Goal: Task Accomplishment & Management: Manage account settings

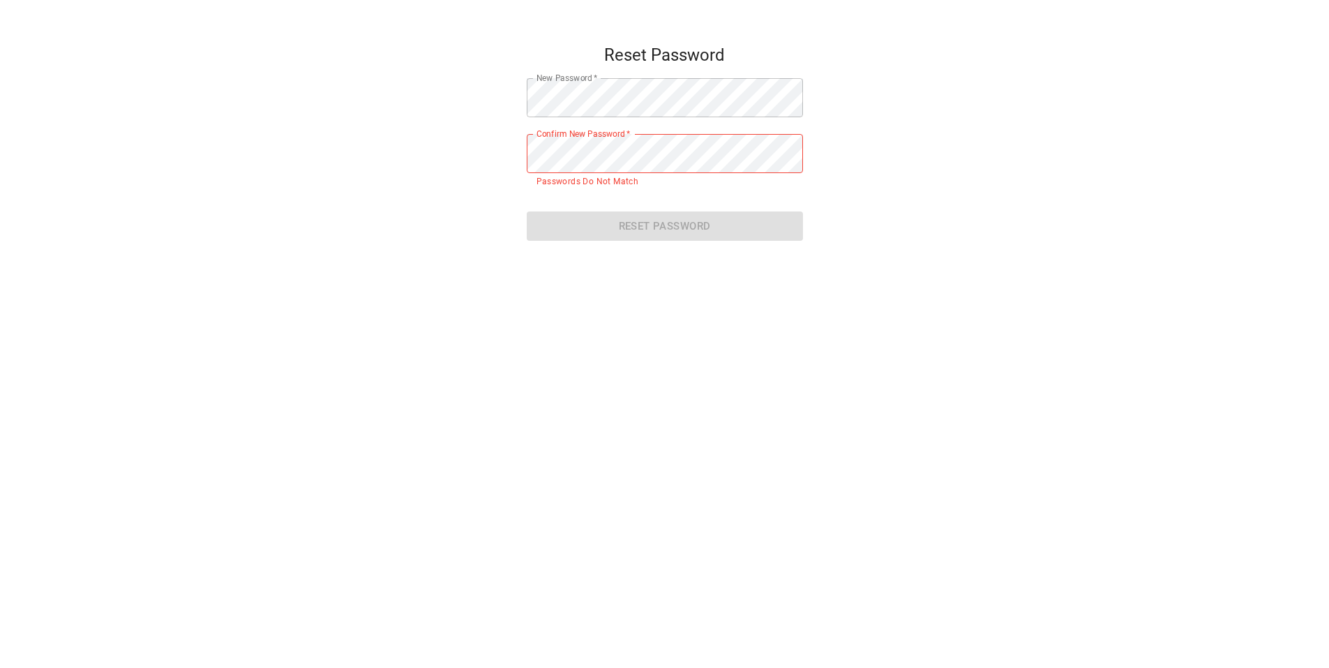
click at [696, 209] on div "Reset Password" at bounding box center [665, 223] width 276 height 57
click at [411, 163] on main "Reset Password New Password   * New Password * Confirm New Password   * Confirm…" at bounding box center [664, 379] width 1329 height 668
click at [347, 95] on main "Reset Password New Password   * New Password * Confirm New Password   * Confirm…" at bounding box center [664, 379] width 1329 height 668
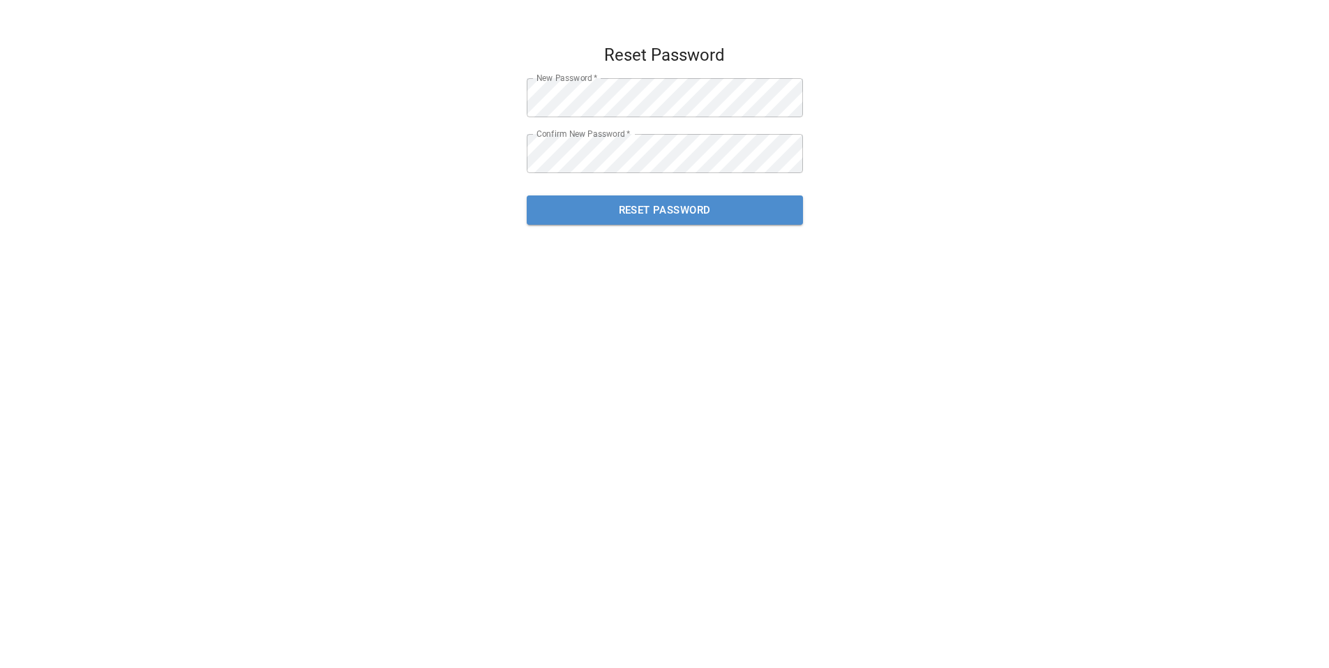
click at [571, 212] on span "Reset Password" at bounding box center [665, 210] width 246 height 18
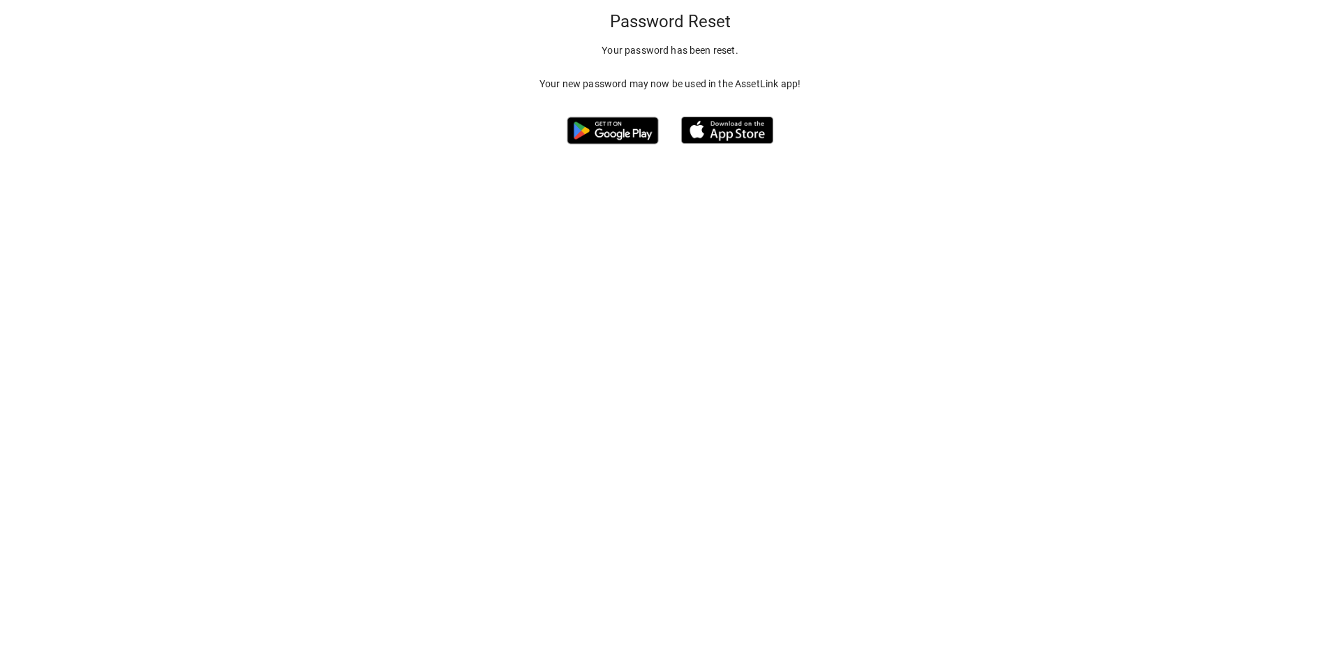
click at [742, 80] on p "Your new password may now be used in the AssetLink app!" at bounding box center [669, 84] width 261 height 14
click at [691, 89] on p "Your new password may now be used in the AssetLink app!" at bounding box center [669, 84] width 261 height 14
click at [650, 129] on img at bounding box center [612, 130] width 105 height 40
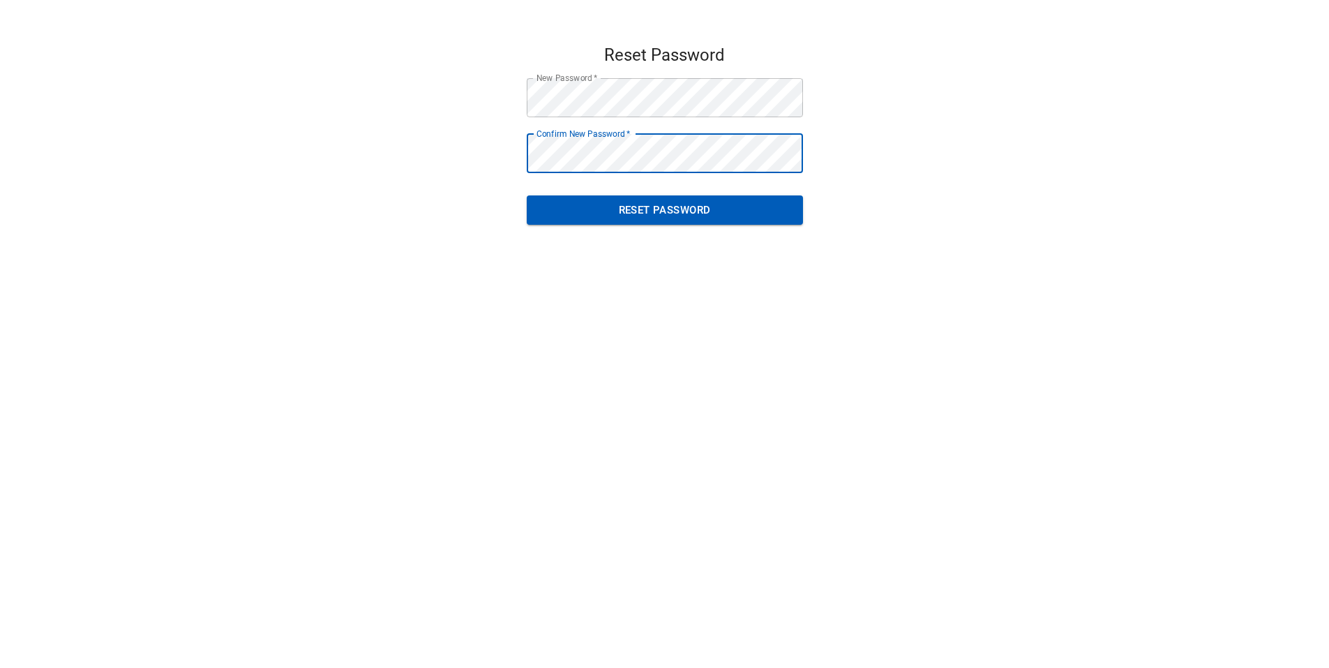
click at [752, 224] on button "Reset Password" at bounding box center [665, 209] width 276 height 29
